Goal: Information Seeking & Learning: Stay updated

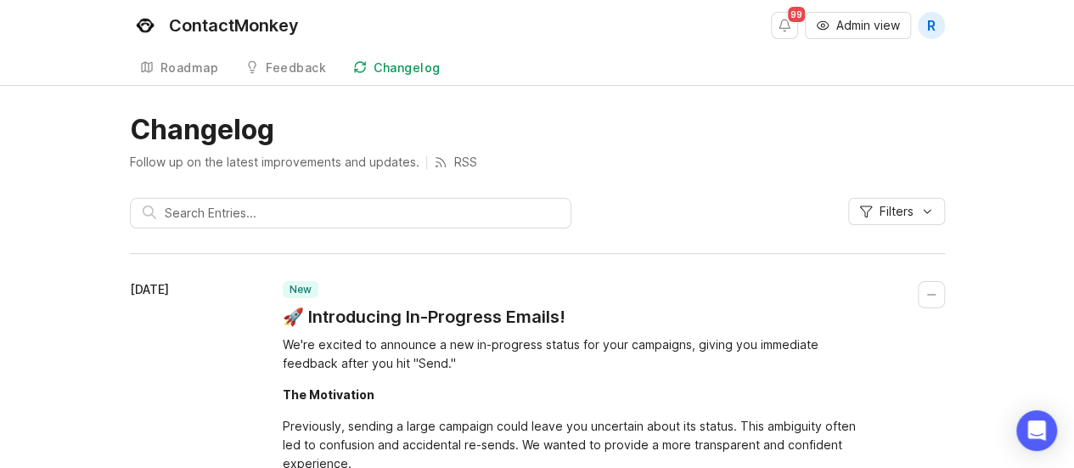
click at [334, 205] on input "text" at bounding box center [362, 213] width 394 height 19
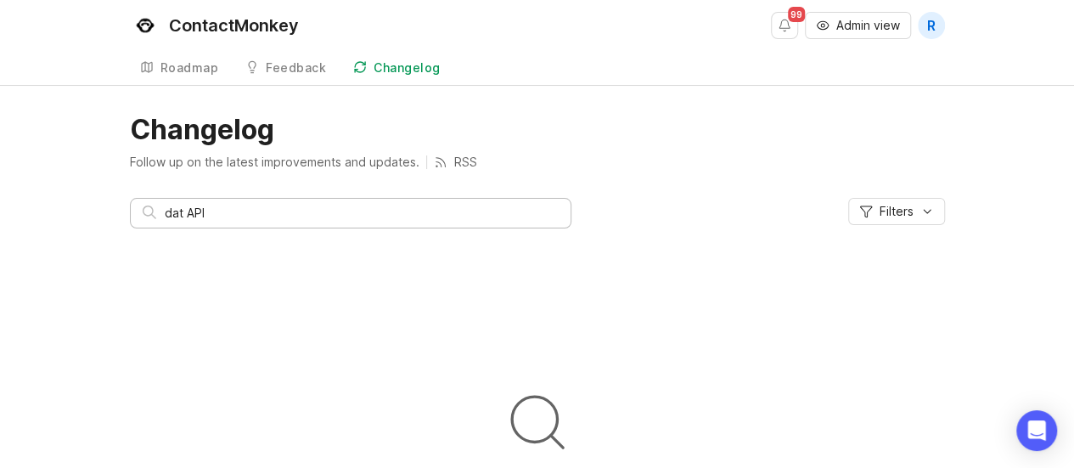
type input "dat"
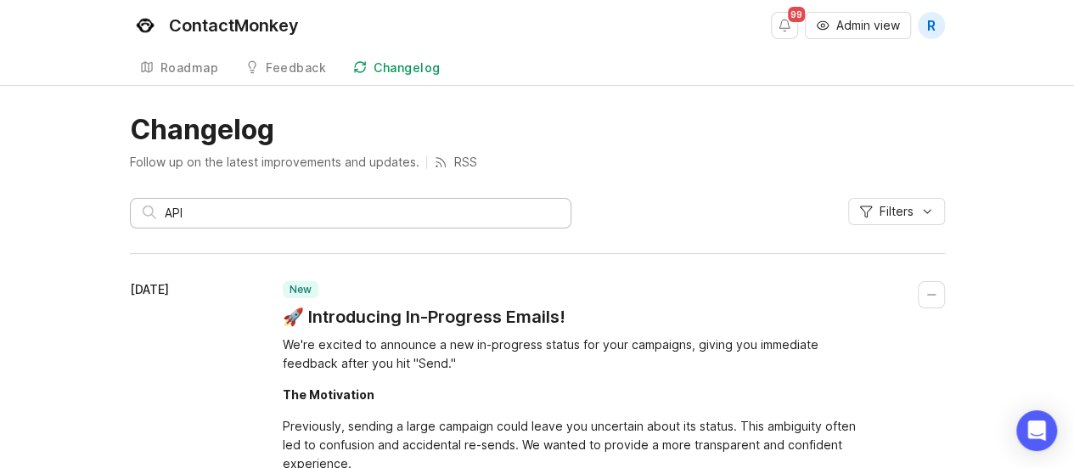
type input "API"
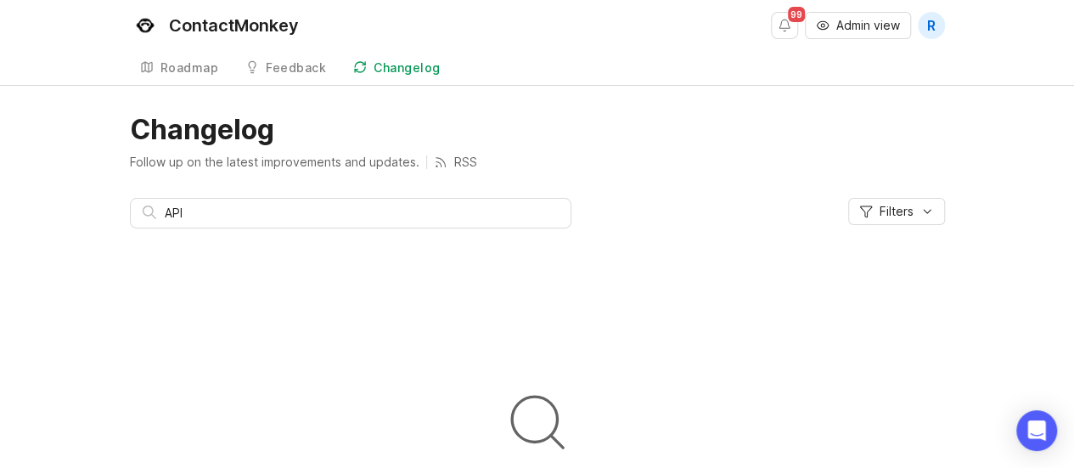
drag, startPoint x: 305, startPoint y: 201, endPoint x: 40, endPoint y: 198, distance: 264.9
click at [40, 198] on div "Changelog Follow up on the latest improvements and updates. RSS API Filters We …" at bounding box center [537, 246] width 1074 height 266
click at [207, 211] on input "API" at bounding box center [362, 213] width 394 height 19
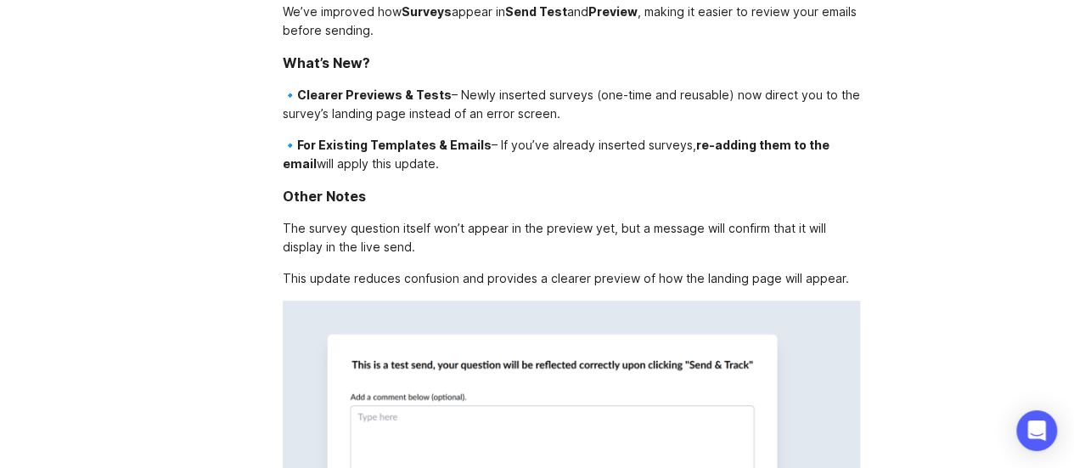
scroll to position [9593, 0]
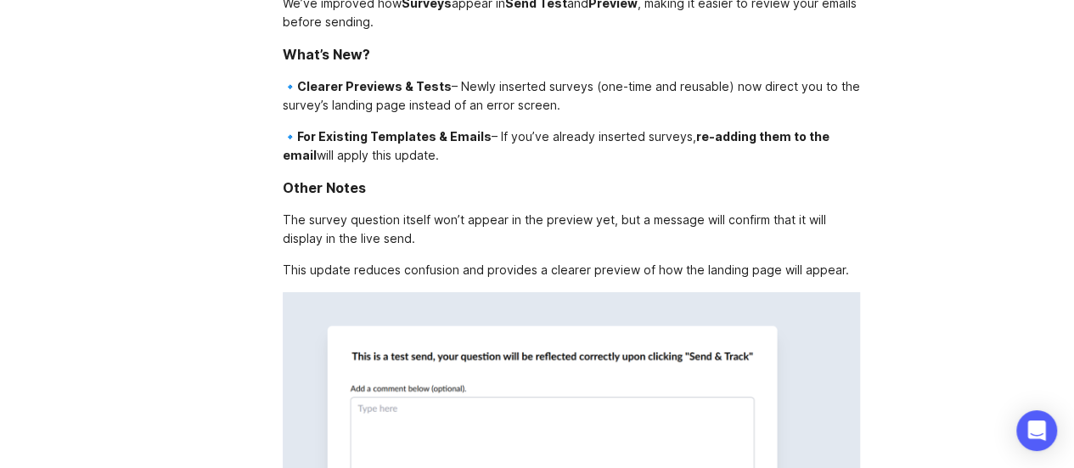
drag, startPoint x: 564, startPoint y: 132, endPoint x: 566, endPoint y: 276, distance: 143.5
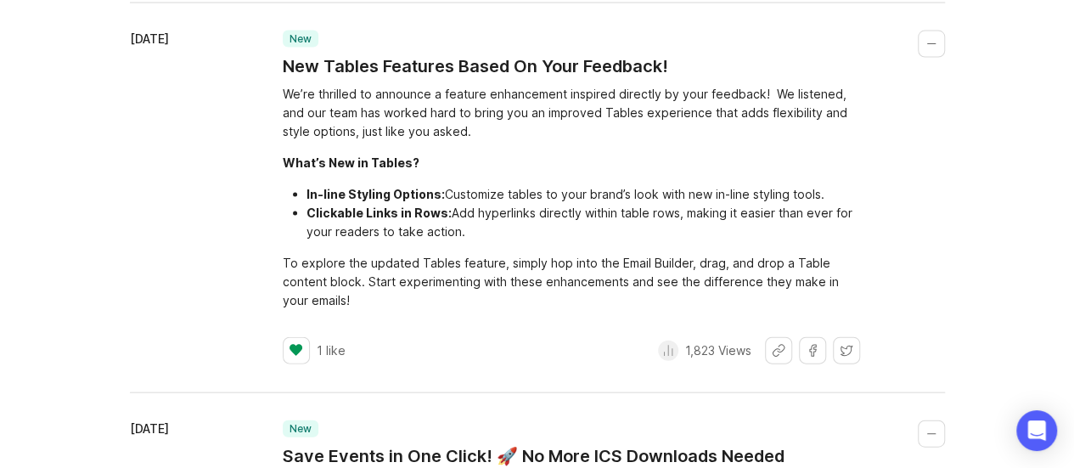
scroll to position [0, 0]
